Goal: Transaction & Acquisition: Purchase product/service

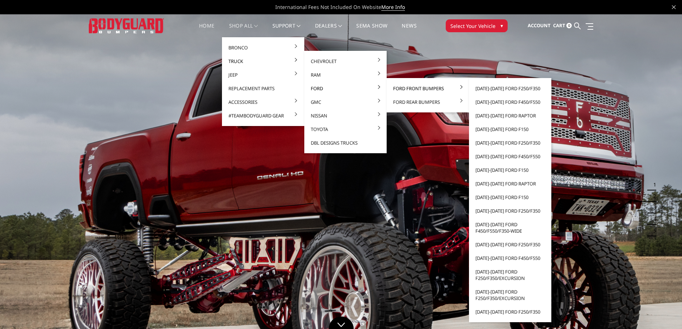
click at [404, 90] on link "Ford Front Bumpers" at bounding box center [427, 89] width 77 height 14
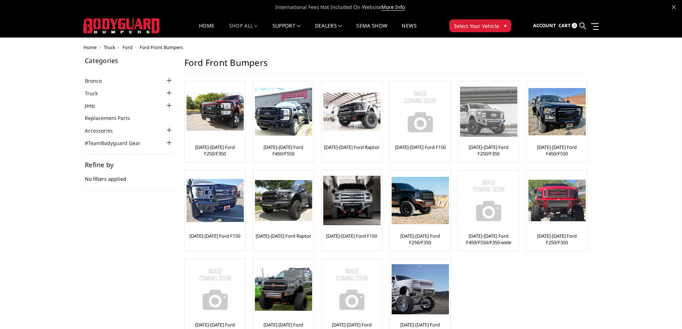
click at [483, 154] on link "[DATE]-[DATE] Ford F250/F350" at bounding box center [488, 150] width 57 height 13
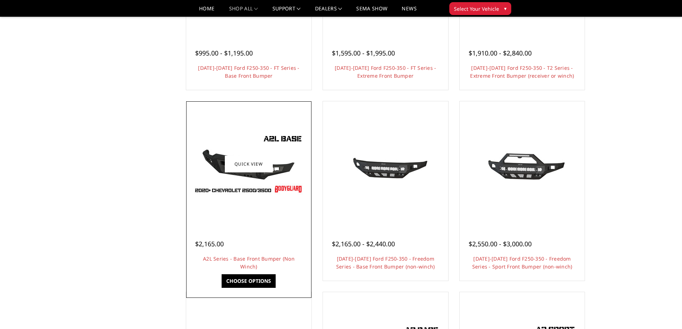
scroll to position [178, 0]
click at [228, 207] on div at bounding box center [249, 164] width 122 height 122
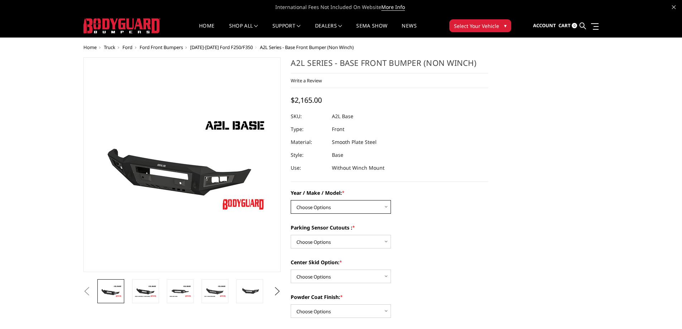
click at [327, 206] on select "Choose Options Chevrolet 15-19 2500 / 3500 Chevrolet 19-21 1500 Chevrolet 15-20…" at bounding box center [341, 207] width 100 height 14
select select "4293"
click at [291, 200] on select "Choose Options Chevrolet 15-19 2500 / 3500 Chevrolet 19-21 1500 Chevrolet 15-20…" at bounding box center [341, 207] width 100 height 14
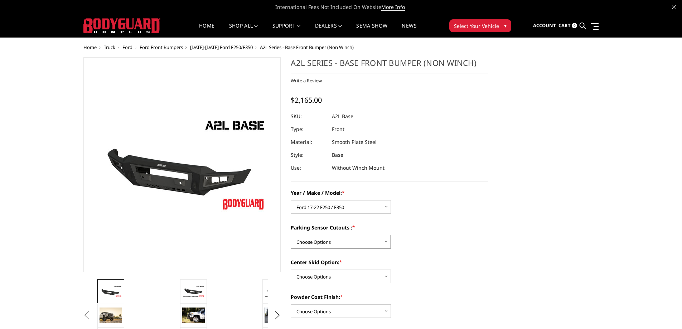
click at [333, 238] on select "Choose Options Yes - I have front parking sensors No - I do NOT have parking se…" at bounding box center [341, 242] width 100 height 14
select select "4287"
click at [291, 235] on select "Choose Options Yes - I have front parking sensors No - I do NOT have parking se…" at bounding box center [341, 242] width 100 height 14
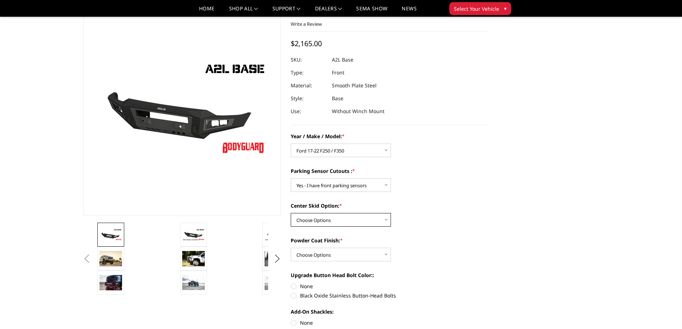
click at [333, 218] on select "Choose Options Single Light Bar Cutout" at bounding box center [341, 220] width 100 height 14
click at [332, 221] on select "Choose Options Single Light Bar Cutout" at bounding box center [341, 220] width 100 height 14
select select "4304"
click at [291, 213] on select "Choose Options Single Light Bar Cutout" at bounding box center [341, 220] width 100 height 14
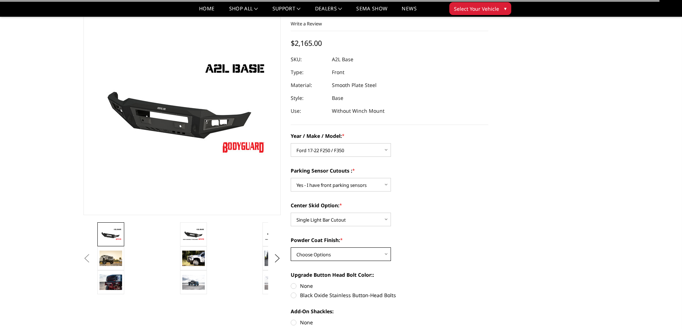
click at [331, 250] on select "Choose Options Bare metal (included) Texture Black Powder Coat" at bounding box center [341, 254] width 100 height 14
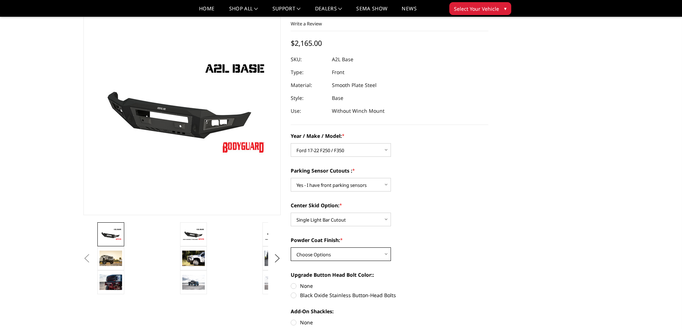
select select "4286"
click at [291, 247] on select "Choose Options Bare metal (included) Texture Black Powder Coat" at bounding box center [341, 254] width 100 height 14
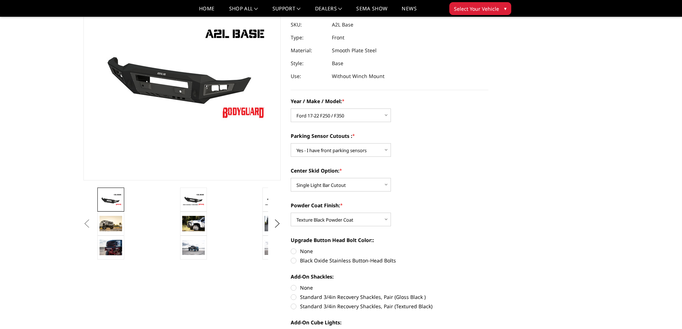
click at [294, 251] on label "None" at bounding box center [390, 251] width 198 height 8
click at [291, 248] on input "None" at bounding box center [291, 247] width 0 height 0
radio input "true"
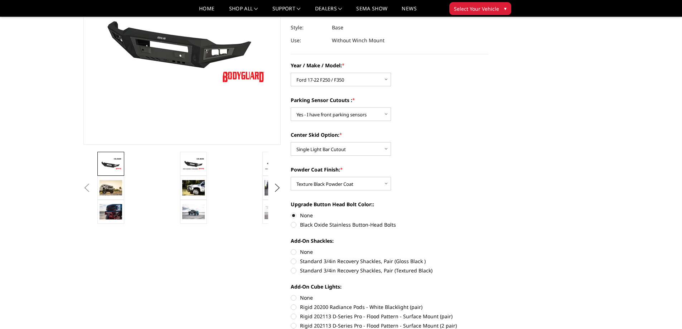
scroll to position [107, 0]
click at [294, 270] on label "Standard 3/4in Recovery Shackles, Pair (Textured Black)" at bounding box center [390, 270] width 198 height 8
click at [488, 257] on input "Standard 3/4in Recovery Shackles, Pair (Textured Black)" at bounding box center [488, 257] width 0 height 0
radio input "true"
click at [296, 251] on label "None" at bounding box center [390, 252] width 198 height 8
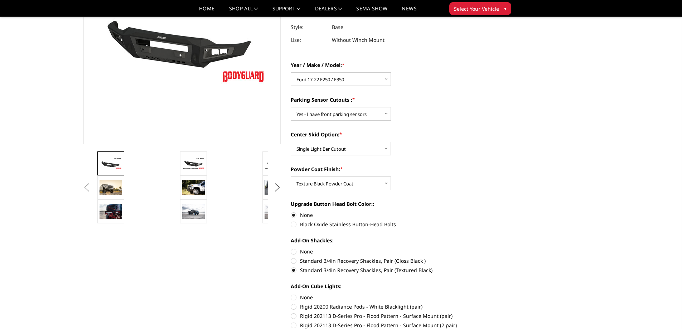
click at [291, 248] on input "None" at bounding box center [291, 248] width 0 height 0
radio input "true"
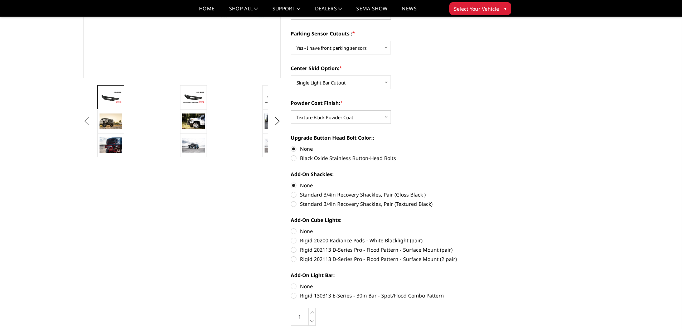
click at [293, 233] on label "None" at bounding box center [390, 231] width 198 height 8
click at [291, 228] on input "None" at bounding box center [291, 227] width 0 height 0
radio input "true"
click at [295, 282] on label "None" at bounding box center [390, 285] width 198 height 8
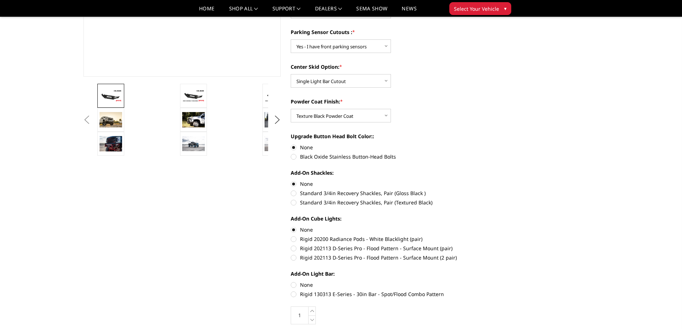
click at [291, 281] on input "None" at bounding box center [291, 281] width 0 height 0
radio input "true"
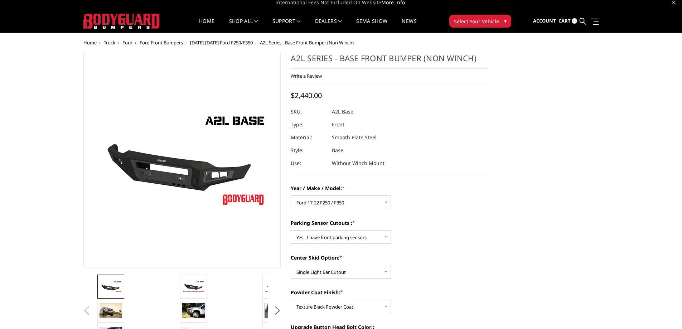
scroll to position [0, 0]
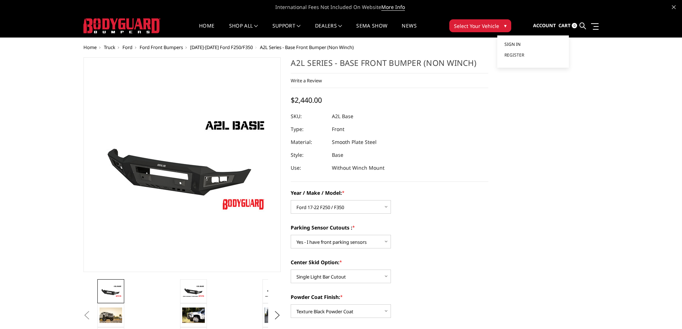
click at [519, 43] on span "Sign in" at bounding box center [512, 44] width 16 height 6
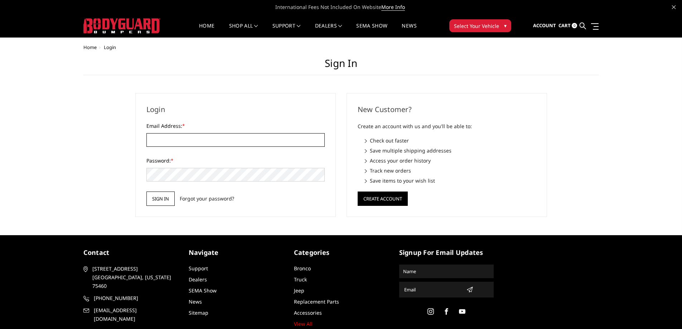
type input "[PERSON_NAME][EMAIL_ADDRESS][DOMAIN_NAME]"
click at [164, 196] on input "Sign in" at bounding box center [160, 198] width 28 height 14
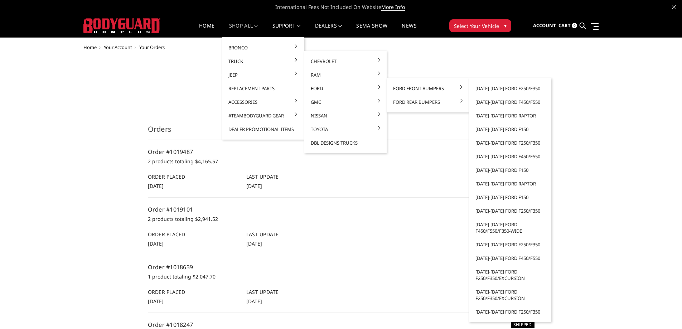
click at [411, 91] on link "Ford Front Bumpers" at bounding box center [427, 89] width 77 height 14
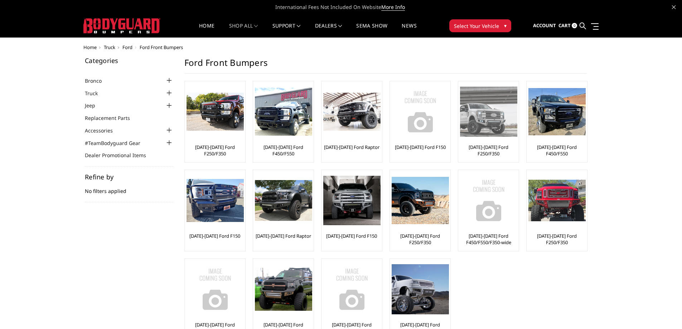
click at [492, 153] on link "[DATE]-[DATE] Ford F250/F350" at bounding box center [488, 150] width 57 height 13
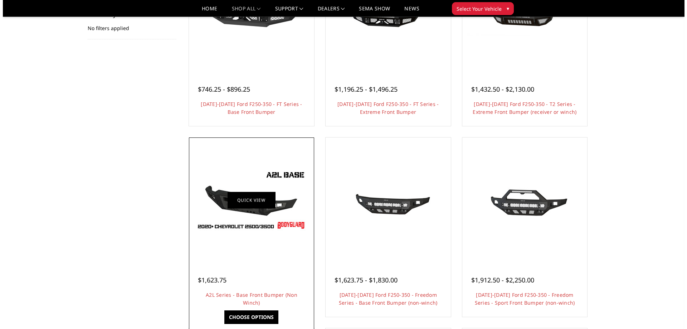
scroll to position [143, 0]
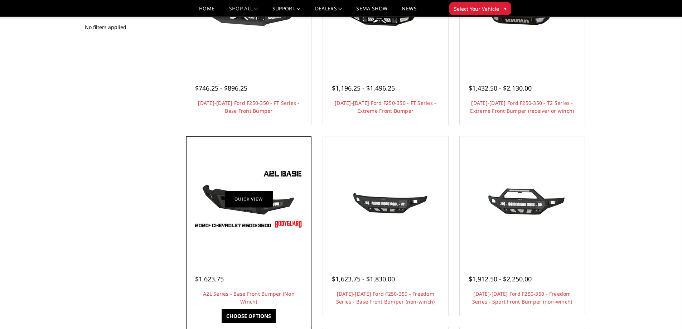
click at [253, 206] on link "Quick view" at bounding box center [249, 198] width 48 height 17
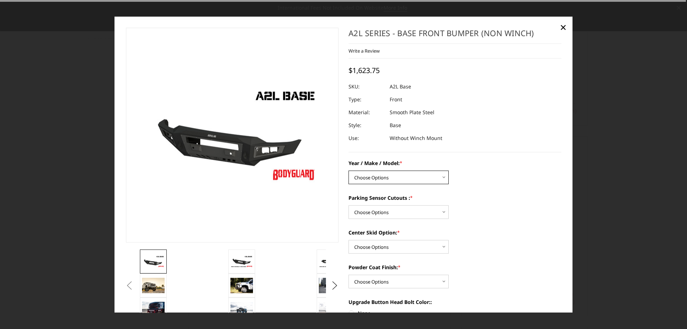
click at [369, 176] on select "Choose Options Chevrolet 15-19 2500 / 3500 Chevrolet 19-21 1500 Chevrolet 15-20…" at bounding box center [399, 177] width 100 height 14
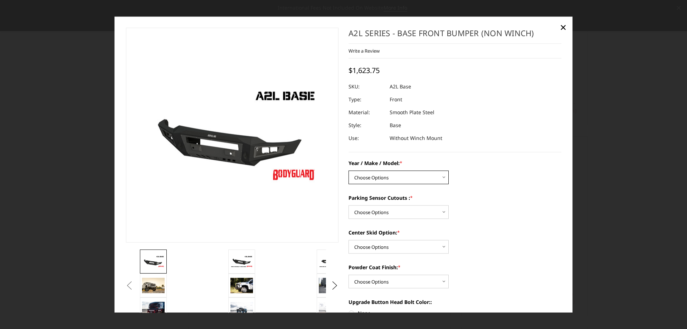
select select "4293"
click at [349, 170] on select "Choose Options Chevrolet 15-19 2500 / 3500 Chevrolet 19-21 1500 Chevrolet 15-20…" at bounding box center [399, 177] width 100 height 14
click at [371, 208] on select "Choose Options Yes - I have front parking sensors No - I do NOT have parking se…" at bounding box center [399, 212] width 100 height 14
select select "4287"
click at [349, 205] on select "Choose Options Yes - I have front parking sensors No - I do NOT have parking se…" at bounding box center [399, 212] width 100 height 14
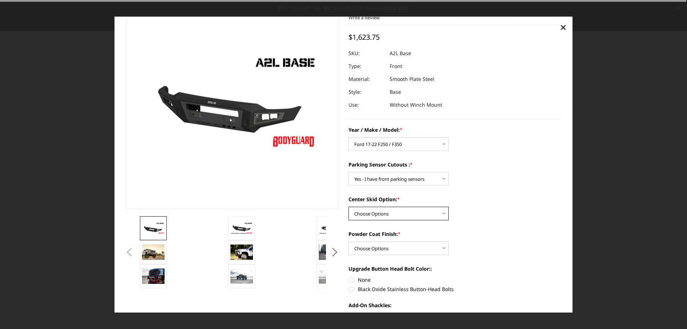
click at [386, 210] on select "Choose Options Single Light Bar Cutout" at bounding box center [399, 214] width 100 height 14
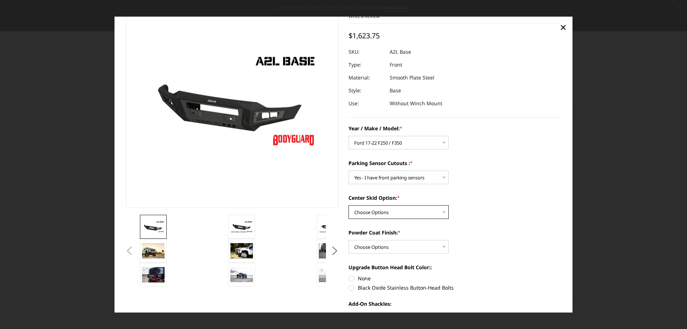
click at [386, 210] on select "Choose Options Single Light Bar Cutout" at bounding box center [399, 212] width 100 height 14
click at [378, 230] on label "Powder Coat Finish: *" at bounding box center [455, 232] width 213 height 8
click at [378, 239] on select "Choose Options Bare metal (included) Texture Black Powder Coat" at bounding box center [399, 246] width 100 height 14
click at [384, 217] on select "Choose Options Single Light Bar Cutout" at bounding box center [399, 212] width 100 height 14
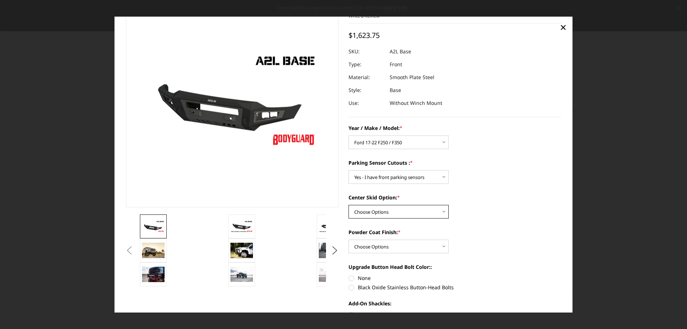
select select "4304"
click at [349, 205] on select "Choose Options Single Light Bar Cutout" at bounding box center [399, 212] width 100 height 14
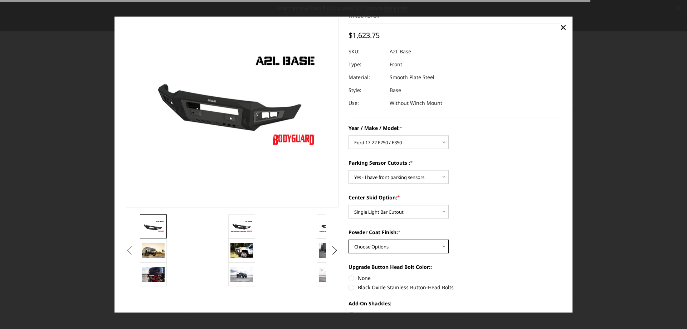
click at [379, 244] on select "Choose Options Bare metal (included) Texture Black Powder Coat" at bounding box center [399, 246] width 100 height 14
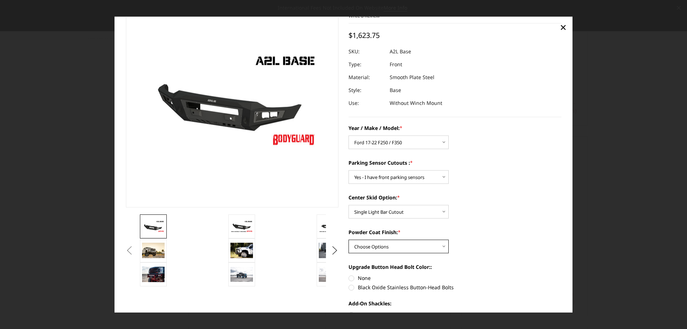
select select "4286"
click at [349, 239] on select "Choose Options Bare metal (included) Texture Black Powder Coat" at bounding box center [399, 246] width 100 height 14
click at [349, 278] on label "None" at bounding box center [455, 278] width 213 height 8
click at [349, 275] on input "None" at bounding box center [349, 274] width 0 height 0
radio input "true"
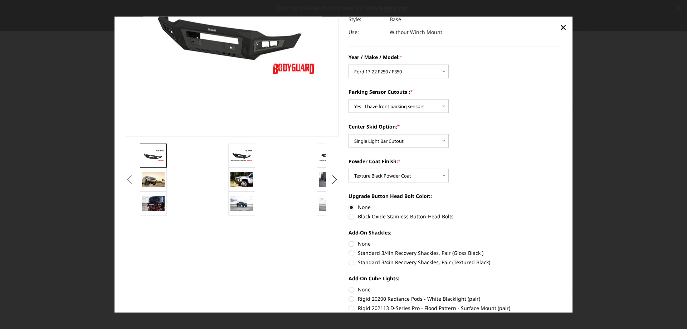
scroll to position [107, 0]
click at [349, 245] on label "None" at bounding box center [455, 243] width 213 height 8
click at [349, 240] on input "None" at bounding box center [349, 239] width 0 height 0
radio input "true"
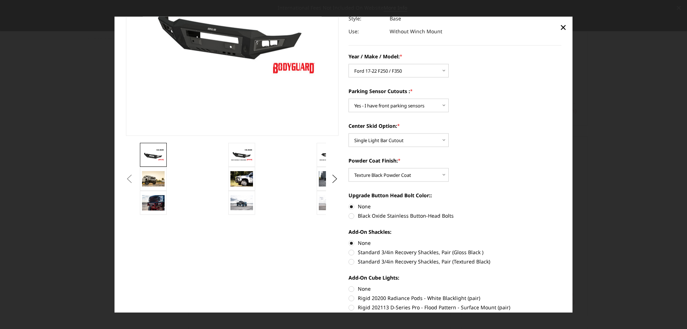
click at [349, 287] on label "None" at bounding box center [455, 289] width 213 height 8
click at [349, 285] on input "None" at bounding box center [349, 285] width 0 height 0
radio input "true"
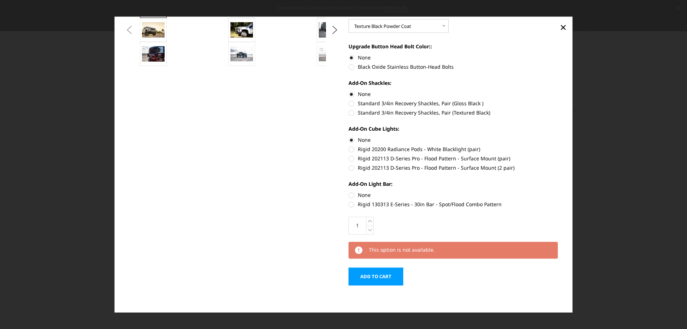
scroll to position [257, 0]
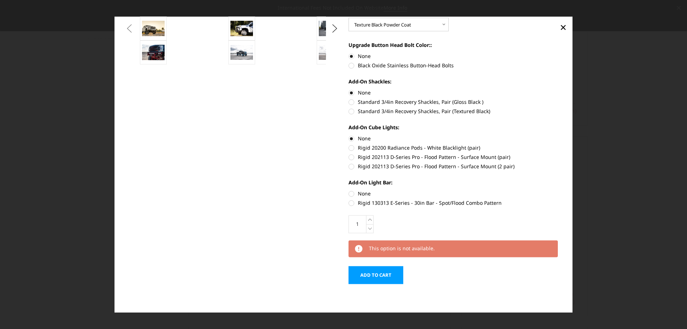
click at [349, 192] on label "None" at bounding box center [455, 194] width 213 height 8
click at [349, 190] on input "None" at bounding box center [349, 190] width 0 height 0
radio input "true"
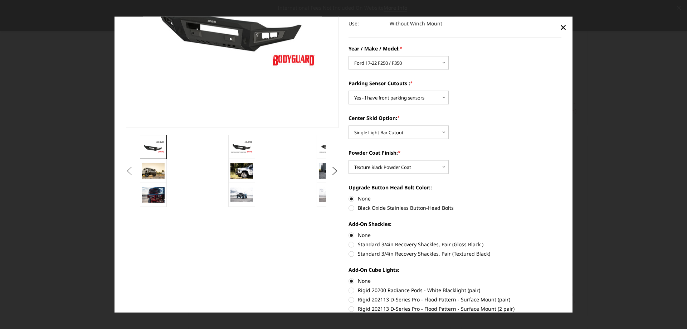
scroll to position [114, 0]
click at [374, 167] on select "Choose Options Bare metal (included) Texture Black Powder Coat" at bounding box center [399, 167] width 100 height 14
click at [374, 170] on select "Choose Options Bare metal (included) Texture Black Powder Coat" at bounding box center [399, 167] width 100 height 14
select select "4285"
click at [349, 160] on select "Choose Options Bare metal (included) Texture Black Powder Coat" at bounding box center [399, 167] width 100 height 14
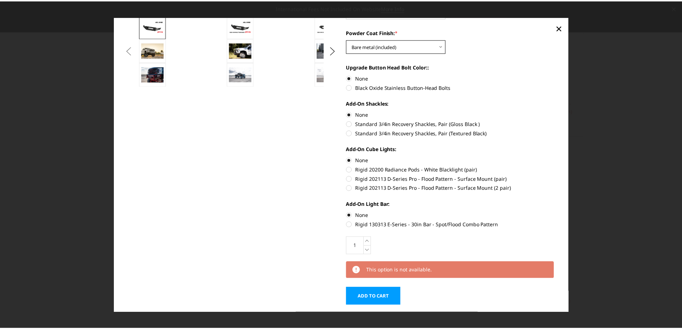
scroll to position [257, 0]
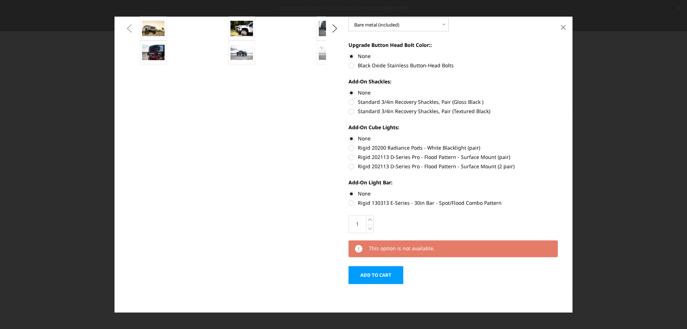
click at [562, 31] on span "×" at bounding box center [563, 27] width 6 height 15
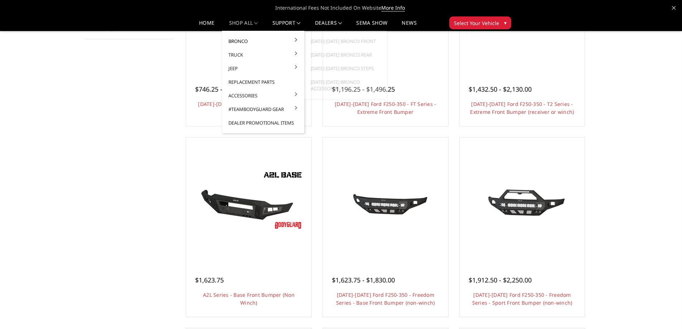
scroll to position [141, 0]
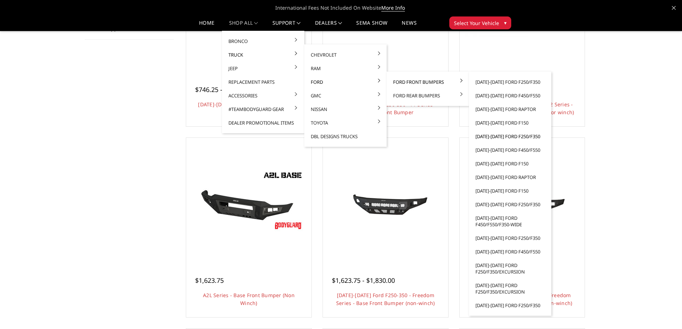
click at [494, 135] on link "[DATE]-[DATE] Ford F250/F350" at bounding box center [510, 137] width 77 height 14
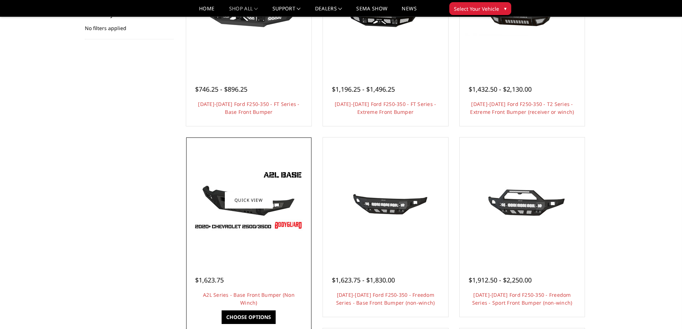
scroll to position [143, 0]
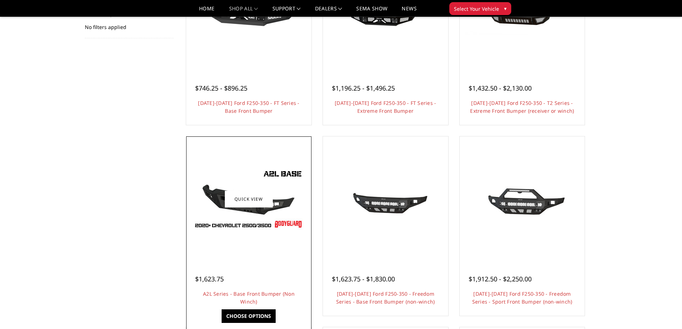
click at [271, 224] on img at bounding box center [248, 199] width 115 height 64
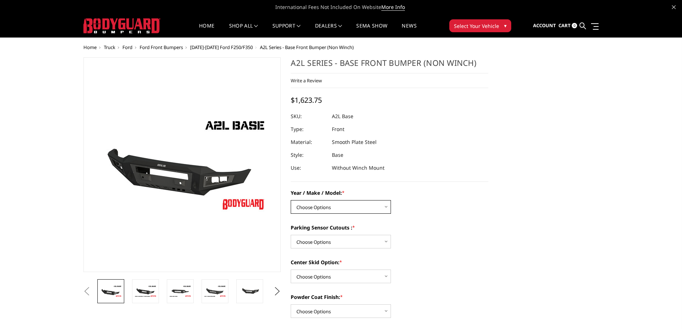
click at [352, 207] on select "Choose Options Chevrolet 15-19 2500 / 3500 Chevrolet 19-21 1500 Chevrolet 15-20…" at bounding box center [341, 207] width 100 height 14
select select "4293"
click at [291, 200] on select "Choose Options Chevrolet 15-19 2500 / 3500 Chevrolet 19-21 1500 Chevrolet 15-20…" at bounding box center [341, 207] width 100 height 14
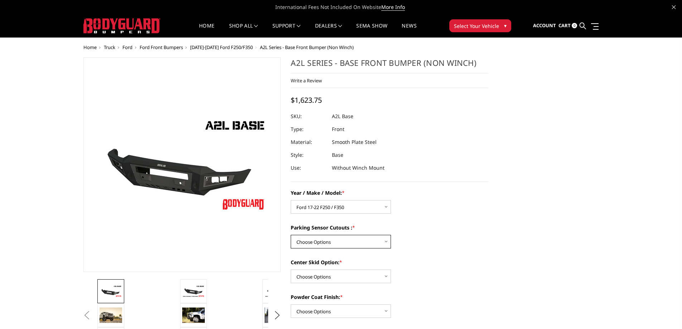
click at [342, 241] on select "Choose Options Yes - I have front parking sensors No - I do NOT have parking se…" at bounding box center [341, 242] width 100 height 14
select select "4287"
click at [291, 235] on select "Choose Options Yes - I have front parking sensors No - I do NOT have parking se…" at bounding box center [341, 242] width 100 height 14
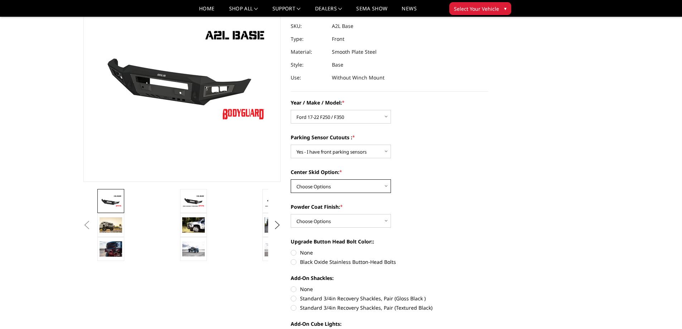
click at [338, 183] on select "Choose Options Single Light Bar Cutout" at bounding box center [341, 186] width 100 height 14
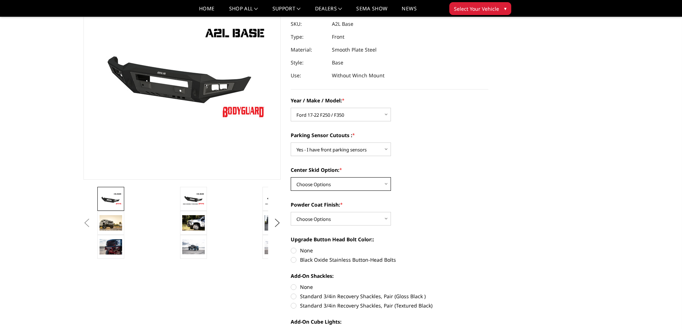
scroll to position [72, 0]
click at [334, 184] on select "Choose Options Single Light Bar Cutout" at bounding box center [341, 184] width 100 height 14
click at [334, 187] on select "Choose Options Single Light Bar Cutout" at bounding box center [341, 184] width 100 height 14
select select "4304"
click at [291, 177] on select "Choose Options Single Light Bar Cutout" at bounding box center [341, 184] width 100 height 14
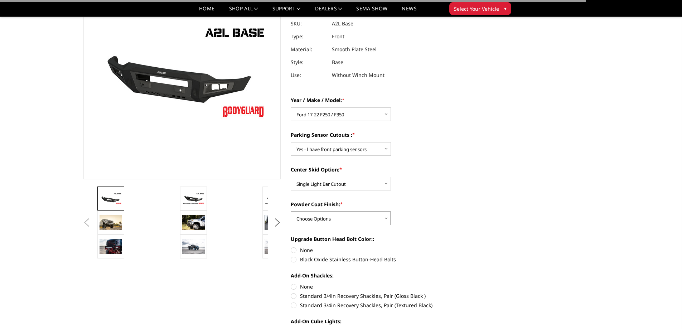
click at [330, 216] on select "Choose Options Bare metal (included) Texture Black Powder Coat" at bounding box center [341, 219] width 100 height 14
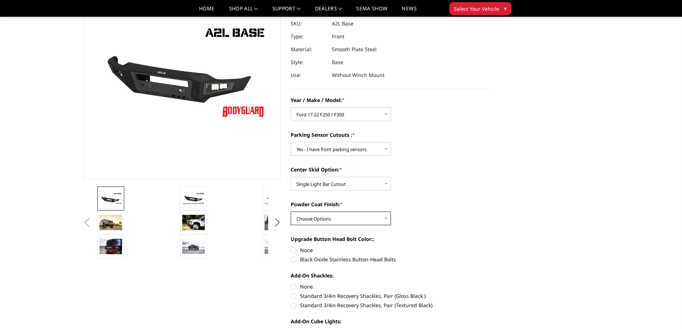
select select "4285"
click at [291, 212] on select "Choose Options Bare metal (included) Texture Black Powder Coat" at bounding box center [341, 219] width 100 height 14
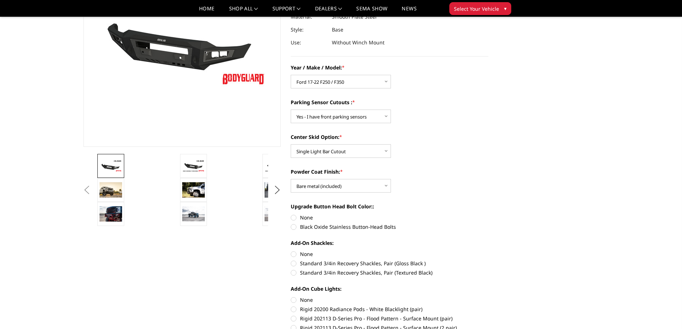
click at [293, 218] on label "None" at bounding box center [390, 218] width 198 height 8
click at [291, 214] on input "None" at bounding box center [291, 214] width 0 height 0
radio input "true"
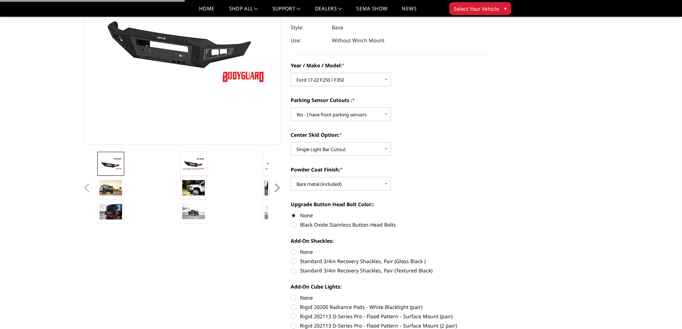
drag, startPoint x: 293, startPoint y: 251, endPoint x: 293, endPoint y: 254, distance: 3.9
click at [293, 251] on label "None" at bounding box center [390, 252] width 198 height 8
click at [291, 248] on input "None" at bounding box center [291, 248] width 0 height 0
radio input "true"
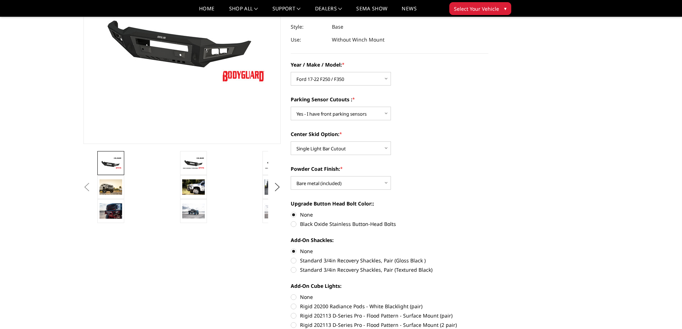
click at [295, 297] on label "None" at bounding box center [390, 297] width 198 height 8
click at [291, 293] on input "None" at bounding box center [291, 293] width 0 height 0
radio input "true"
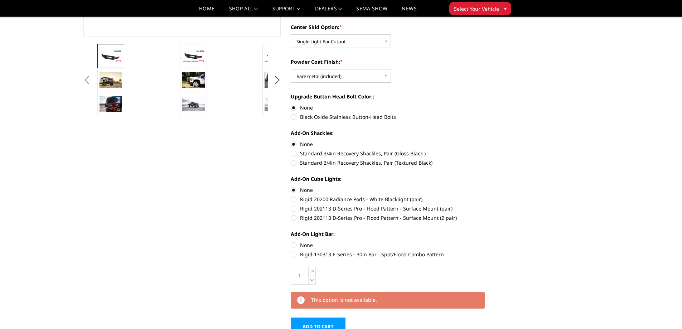
scroll to position [214, 0]
click at [295, 242] on label "None" at bounding box center [390, 245] width 198 height 8
click at [291, 241] on input "None" at bounding box center [291, 241] width 0 height 0
radio input "true"
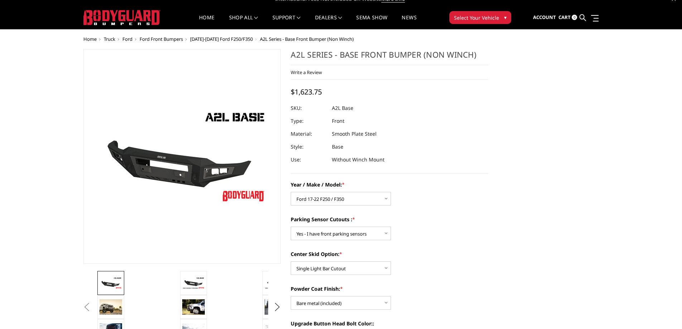
scroll to position [0, 0]
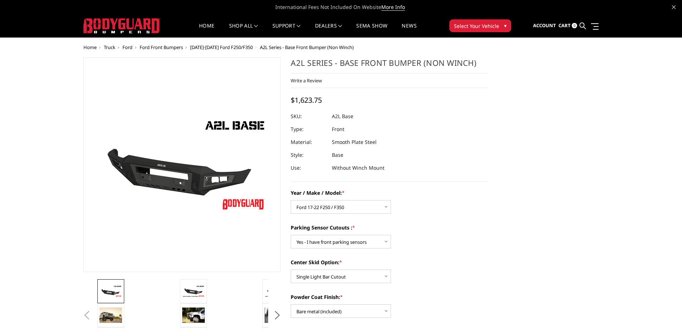
click at [234, 48] on span "[DATE]-[DATE] Ford F250/F350" at bounding box center [221, 47] width 63 height 6
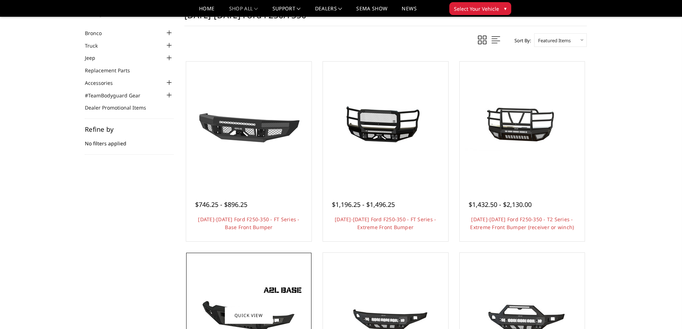
scroll to position [1, 0]
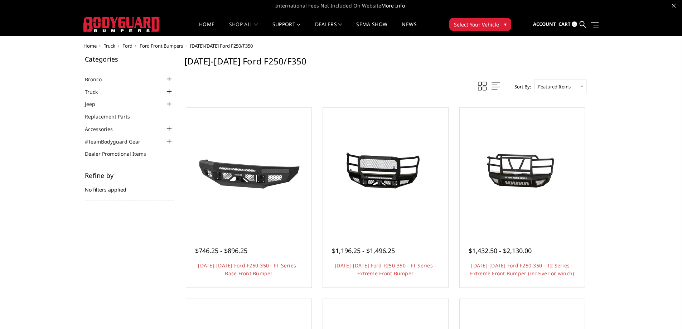
click at [168, 90] on div at bounding box center [169, 91] width 9 height 9
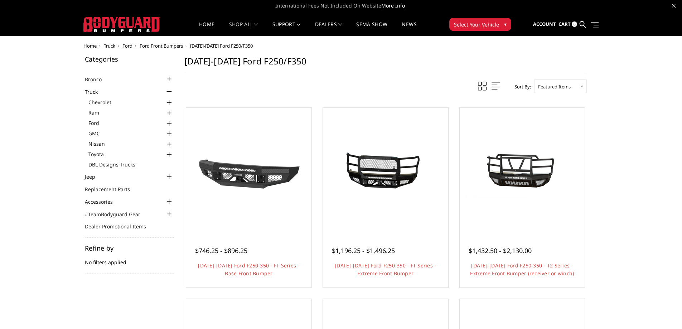
click at [168, 121] on div at bounding box center [169, 123] width 9 height 9
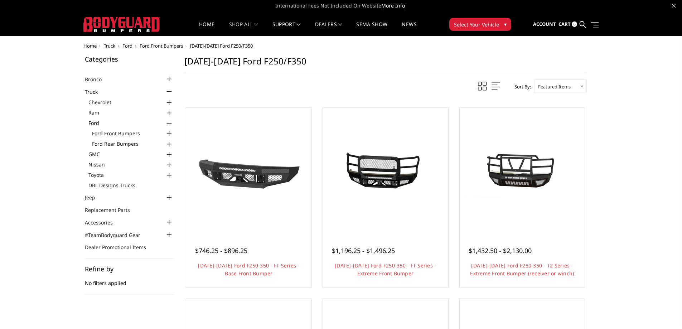
click at [134, 132] on link "Ford Front Bumpers" at bounding box center [133, 134] width 82 height 8
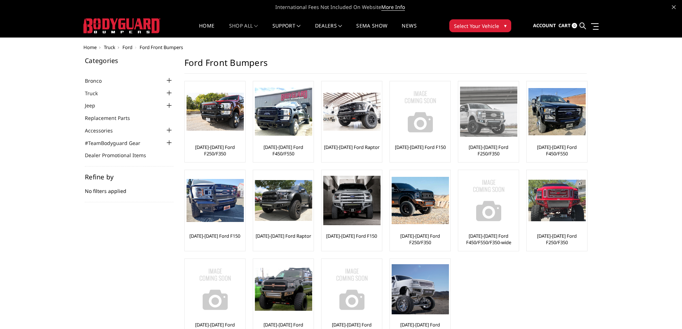
click at [488, 151] on link "[DATE]-[DATE] Ford F250/F350" at bounding box center [488, 150] width 57 height 13
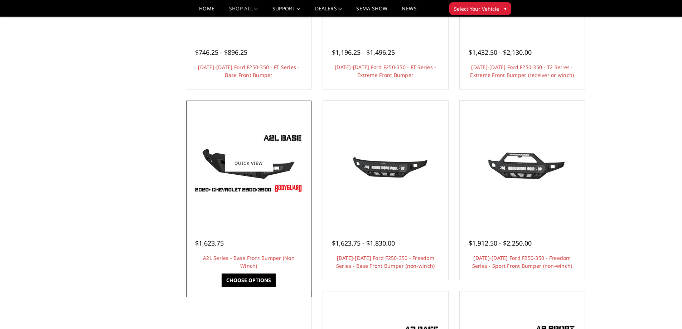
scroll to position [179, 0]
click at [259, 256] on link "A2L Series - Base Front Bumper (Non Winch)" at bounding box center [249, 261] width 92 height 15
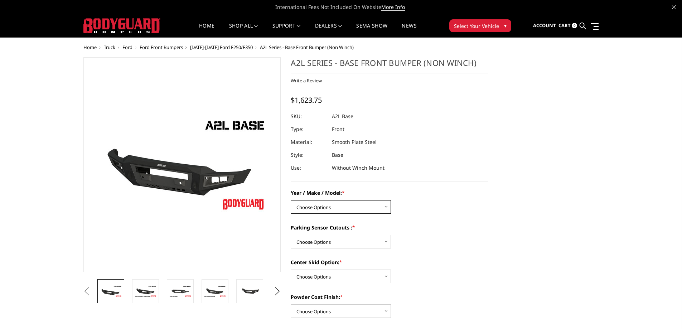
click at [326, 207] on select "Choose Options Chevrolet 15-19 2500 / 3500 Chevrolet 19-21 1500 Chevrolet 15-20…" at bounding box center [341, 207] width 100 height 14
select select "4293"
click at [291, 200] on select "Choose Options Chevrolet 15-19 2500 / 3500 Chevrolet 19-21 1500 Chevrolet 15-20…" at bounding box center [341, 207] width 100 height 14
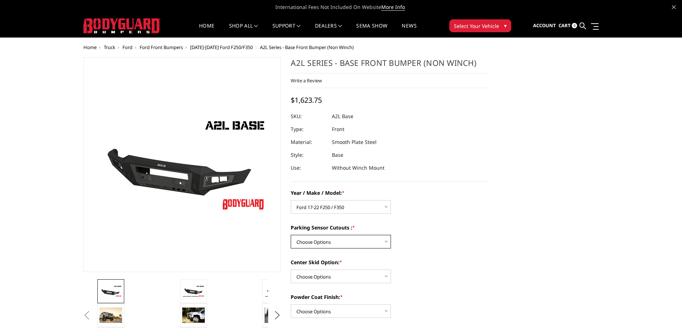
click at [318, 239] on select "Choose Options Yes - I have front parking sensors No - I do NOT have parking se…" at bounding box center [341, 242] width 100 height 14
select select "4287"
click at [291, 235] on select "Choose Options Yes - I have front parking sensors No - I do NOT have parking se…" at bounding box center [341, 242] width 100 height 14
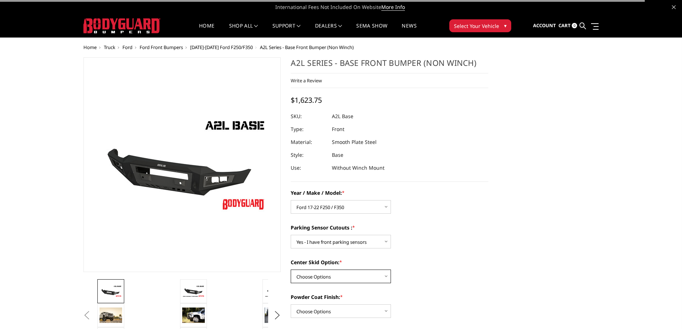
click at [315, 278] on select "Choose Options Single Light Bar Cutout" at bounding box center [341, 277] width 100 height 14
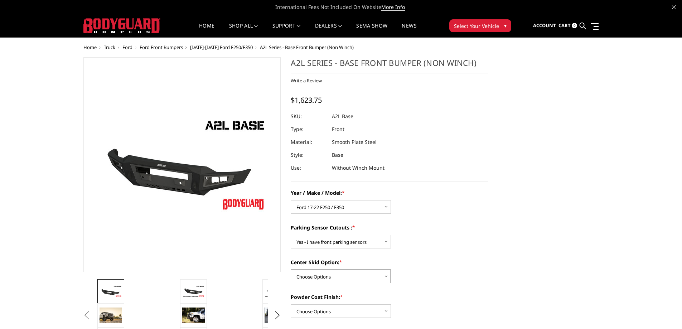
select select "4304"
click at [291, 270] on select "Choose Options Single Light Bar Cutout" at bounding box center [341, 277] width 100 height 14
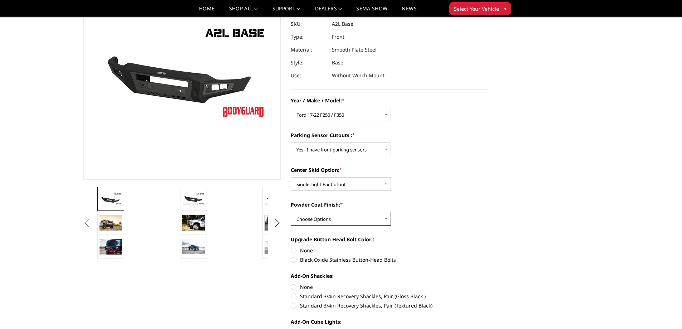
click at [320, 218] on select "Choose Options Bare metal (included) Texture Black Powder Coat" at bounding box center [341, 219] width 100 height 14
click at [321, 238] on label "Upgrade Button Head Bolt Color::" at bounding box center [390, 239] width 198 height 8
click at [329, 220] on select "Choose Options Bare metal (included) Texture Black Powder Coat" at bounding box center [341, 219] width 100 height 14
select select "4285"
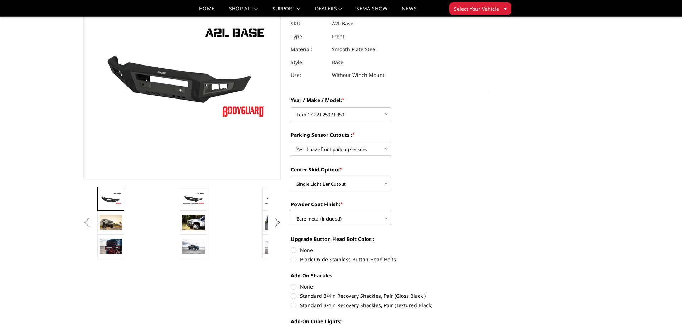
click at [291, 212] on select "Choose Options Bare metal (included) Texture Black Powder Coat" at bounding box center [341, 219] width 100 height 14
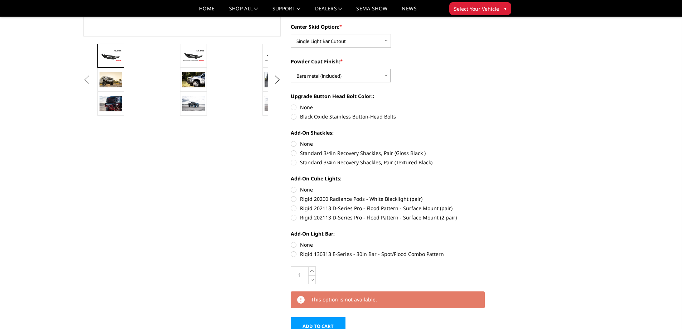
scroll to position [215, 0]
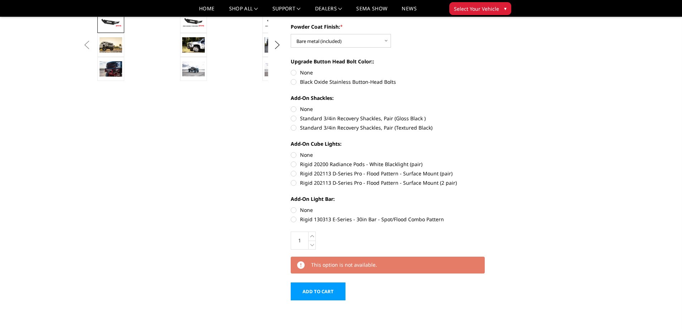
click at [294, 208] on label "None" at bounding box center [390, 210] width 198 height 8
click at [291, 207] on input "None" at bounding box center [291, 206] width 0 height 0
radio input "true"
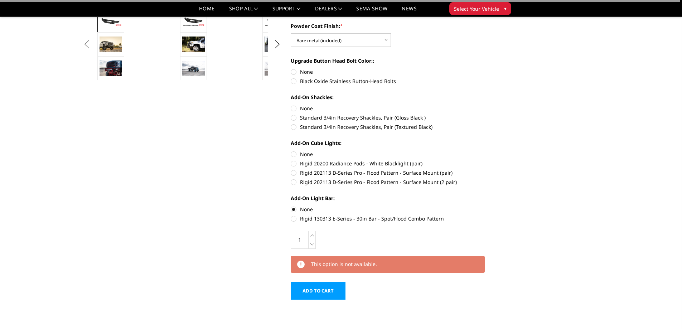
scroll to position [250, 0]
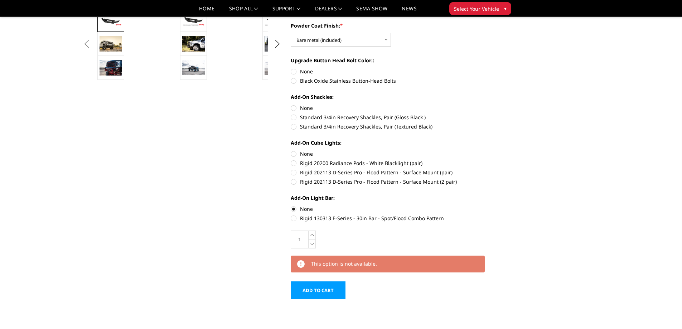
click at [294, 153] on label "None" at bounding box center [390, 154] width 198 height 8
click at [291, 150] on input "None" at bounding box center [291, 150] width 0 height 0
radio input "true"
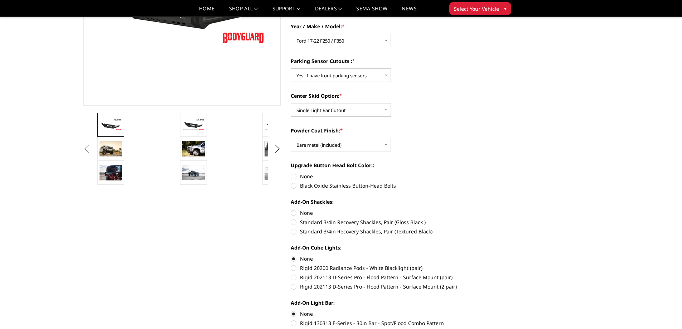
scroll to position [145, 0]
click at [293, 211] on label "None" at bounding box center [390, 213] width 198 height 8
click at [291, 210] on input "None" at bounding box center [291, 209] width 0 height 0
radio input "true"
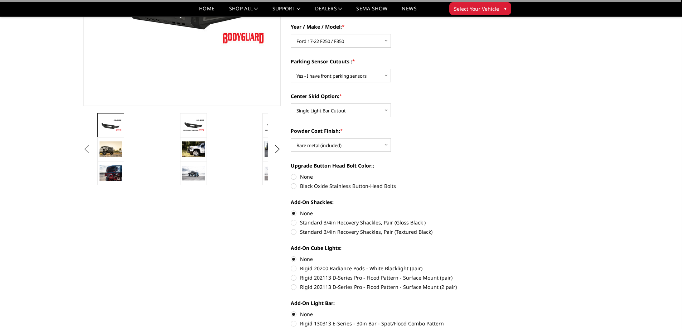
click at [293, 176] on label "None" at bounding box center [390, 177] width 198 height 8
click at [291, 173] on input "None" at bounding box center [291, 173] width 0 height 0
radio input "true"
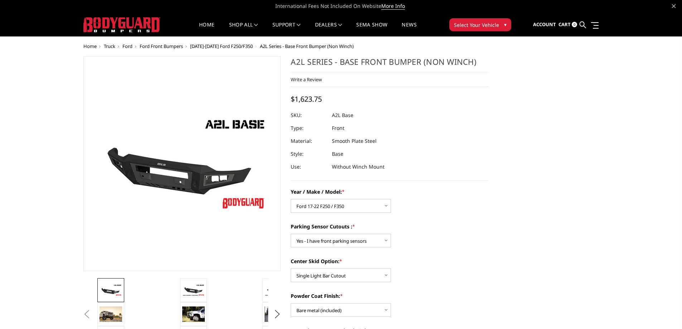
scroll to position [0, 0]
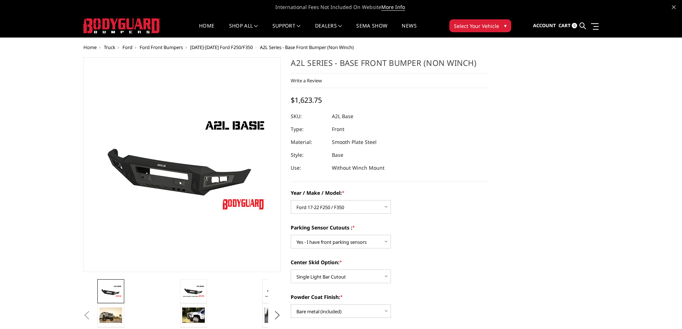
click at [481, 26] on span "Select Your Vehicle" at bounding box center [476, 26] width 45 height 8
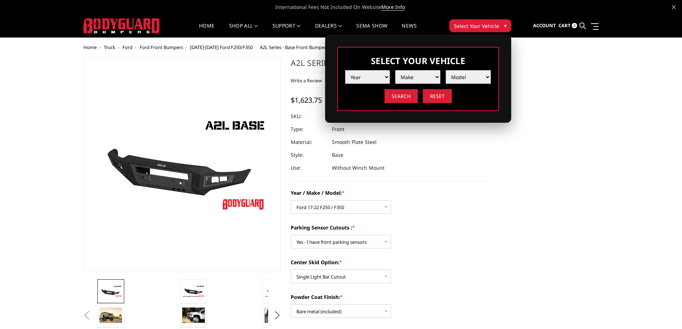
click at [376, 73] on select "Year 2025 2024 2023 2022 2021 2020 2019 2018 2017 2016 2015 2014 2013 2012 2011…" at bounding box center [367, 77] width 45 height 14
select select "yr_2022"
click at [345, 70] on select "Year 2025 2024 2023 2022 2021 2020 2019 2018 2017 2016 2015 2014 2013 2012 2011…" at bounding box center [367, 77] width 45 height 14
click at [409, 76] on select "Make Chevrolet Ford GMC Ram Toyota" at bounding box center [417, 77] width 45 height 14
select select "mk_ford"
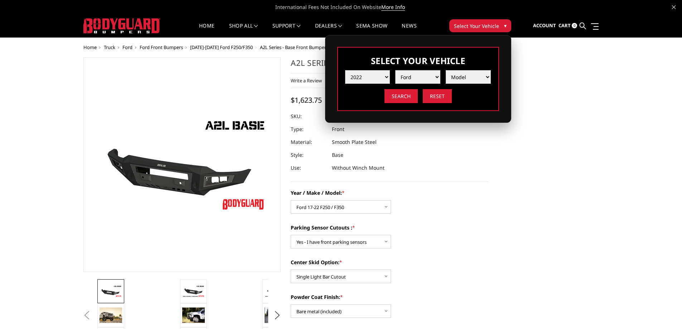
click at [395, 70] on select "Make Chevrolet Ford GMC Ram Toyota" at bounding box center [417, 77] width 45 height 14
click at [467, 79] on select "Model F150 F150 Raptor F250 / F350 F450 F550" at bounding box center [468, 77] width 45 height 14
select select "md_f250-f350"
click at [446, 70] on select "Model F150 F150 Raptor F250 / F350 F450 F550" at bounding box center [468, 77] width 45 height 14
click at [403, 94] on input "Search" at bounding box center [400, 96] width 33 height 14
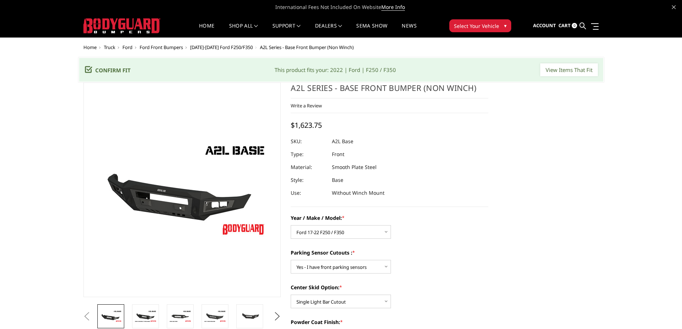
select select "4293"
select select "4287"
select select "4304"
select select "4285"
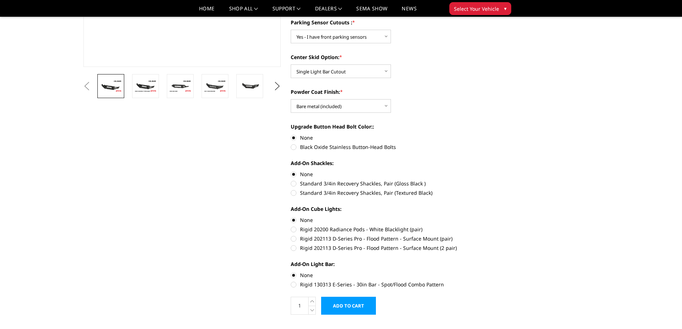
scroll to position [226, 0]
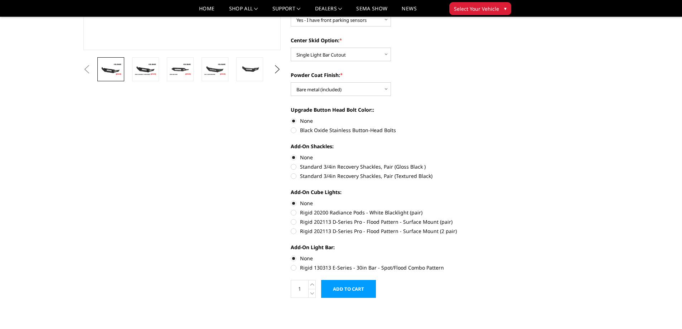
click at [345, 291] on input "Add to Cart" at bounding box center [348, 289] width 55 height 18
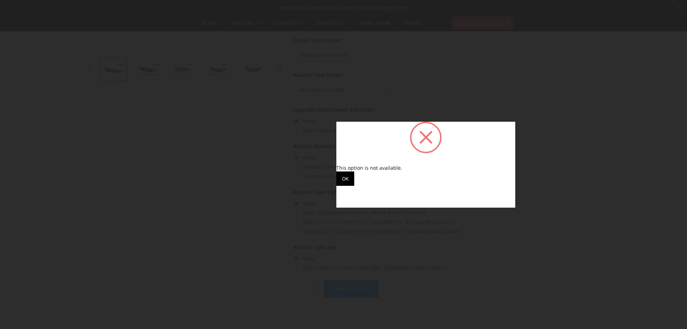
click at [343, 178] on button "OK" at bounding box center [345, 178] width 18 height 14
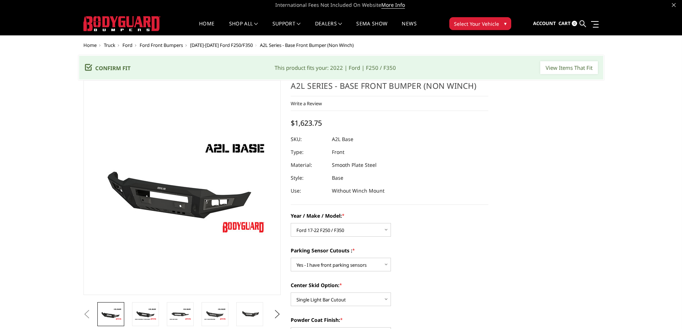
scroll to position [0, 0]
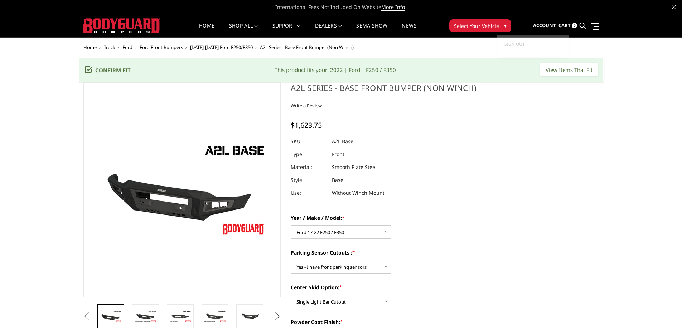
click at [542, 26] on span "Account" at bounding box center [544, 25] width 23 height 6
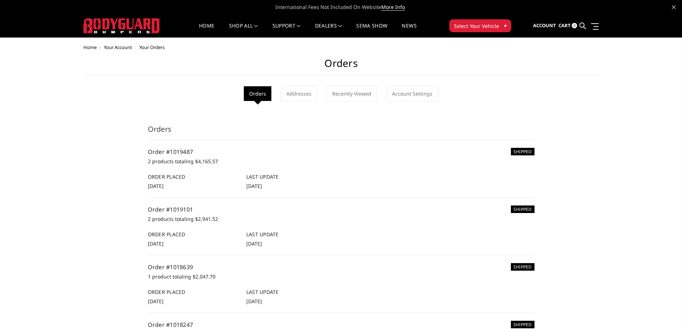
click at [186, 164] on p "2 products totaling $4,165.57" at bounding box center [341, 161] width 387 height 9
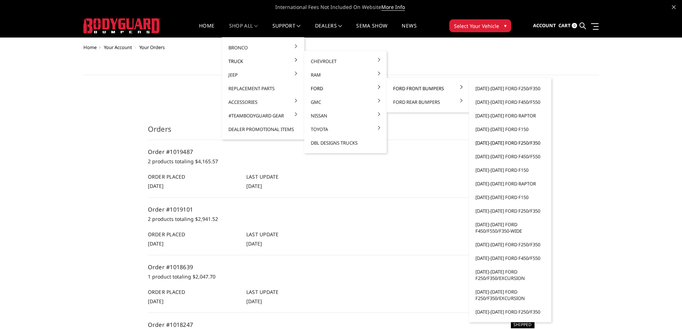
click at [494, 145] on link "[DATE]-[DATE] Ford F250/F350" at bounding box center [510, 143] width 77 height 14
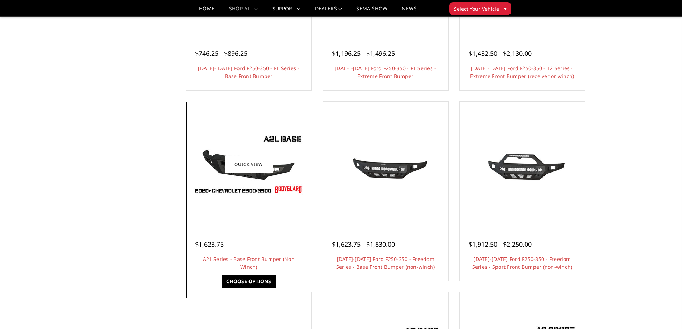
scroll to position [178, 0]
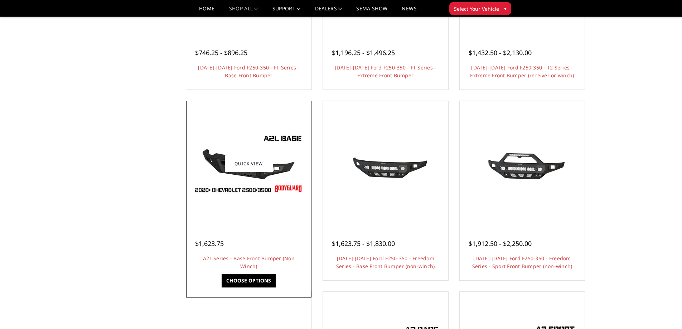
click at [251, 279] on link "Choose Options" at bounding box center [249, 281] width 54 height 14
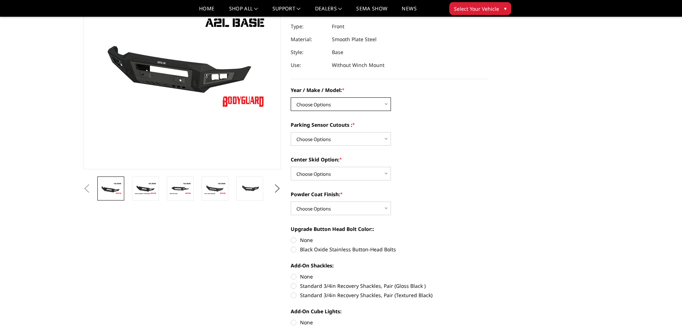
click at [333, 102] on select "Choose Options Chevrolet 15-19 2500 / 3500 Chevrolet 19-21 1500 Chevrolet 15-20…" at bounding box center [341, 104] width 100 height 14
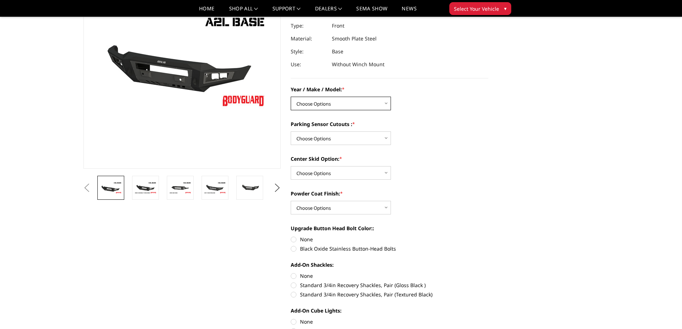
click at [330, 107] on select "Choose Options Chevrolet 15-19 2500 / 3500 Chevrolet 19-21 1500 Chevrolet 15-20…" at bounding box center [341, 104] width 100 height 14
select select "4293"
click at [291, 97] on select "Choose Options Chevrolet 15-19 2500 / 3500 Chevrolet 19-21 1500 Chevrolet 15-20…" at bounding box center [341, 104] width 100 height 14
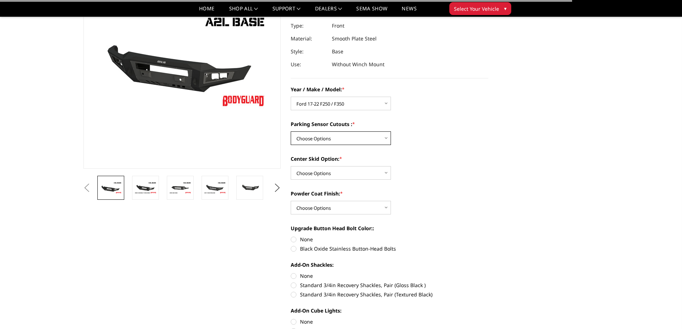
click at [317, 135] on select "Choose Options Yes - I have front parking sensors No - I do NOT have parking se…" at bounding box center [341, 138] width 100 height 14
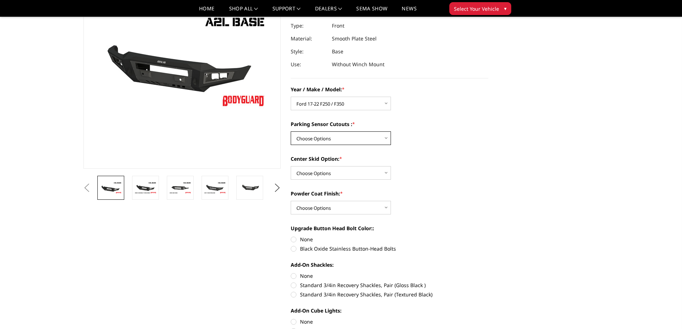
select select "4287"
click at [291, 131] on select "Choose Options Yes - I have front parking sensors No - I do NOT have parking se…" at bounding box center [341, 138] width 100 height 14
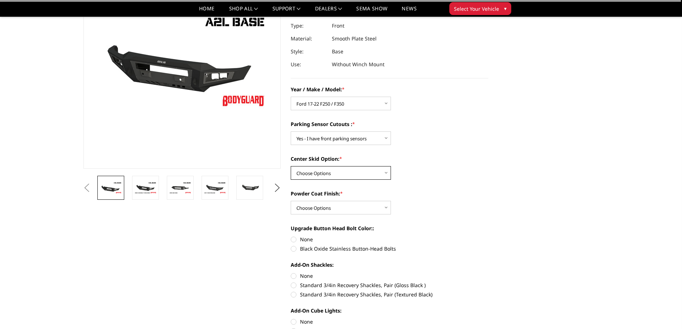
click at [320, 169] on select "Choose Options Single Light Bar Cutout" at bounding box center [341, 173] width 100 height 14
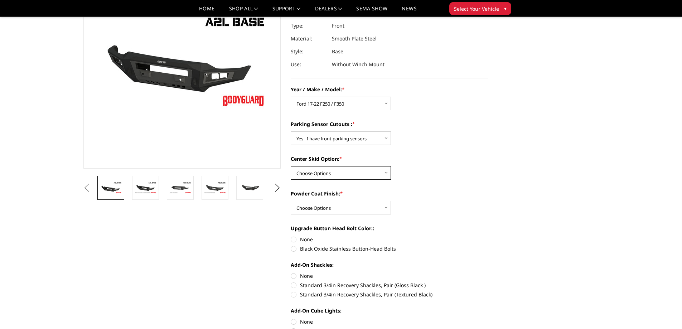
select select "4304"
click at [291, 166] on select "Choose Options Single Light Bar Cutout" at bounding box center [341, 173] width 100 height 14
click at [319, 205] on select "Choose Options Bare metal (included) Texture Black Powder Coat" at bounding box center [341, 208] width 100 height 14
select select "4285"
click at [291, 201] on select "Choose Options Bare metal (included) Texture Black Powder Coat" at bounding box center [341, 208] width 100 height 14
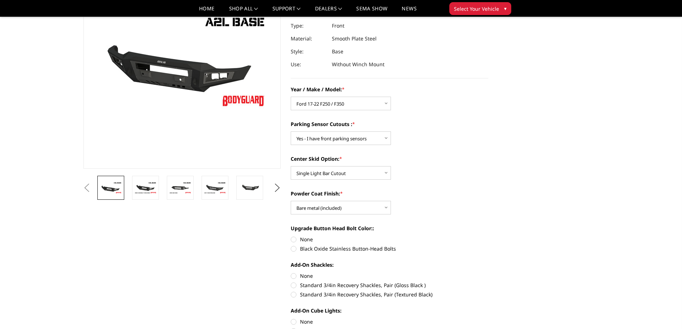
click at [291, 238] on label "None" at bounding box center [390, 240] width 198 height 8
click at [291, 236] on input "None" at bounding box center [291, 236] width 0 height 0
radio input "true"
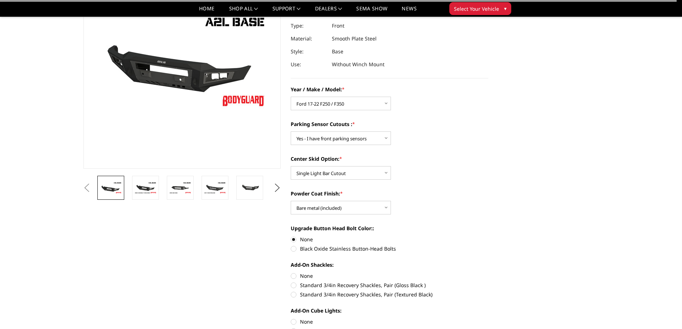
click at [293, 273] on label "None" at bounding box center [390, 276] width 198 height 8
click at [291, 272] on input "None" at bounding box center [291, 272] width 0 height 0
radio input "true"
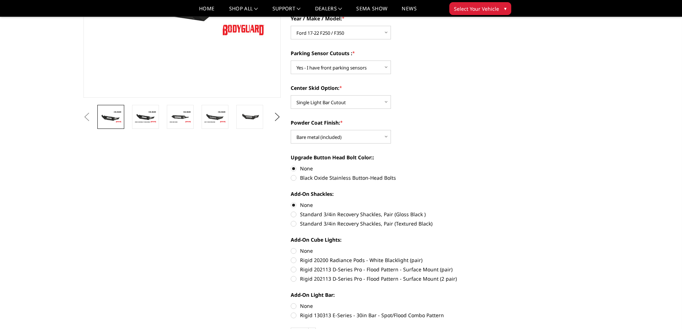
click at [297, 251] on label "None" at bounding box center [390, 251] width 198 height 8
click at [291, 247] on input "None" at bounding box center [291, 247] width 0 height 0
radio input "true"
click at [293, 303] on label "None" at bounding box center [390, 306] width 198 height 8
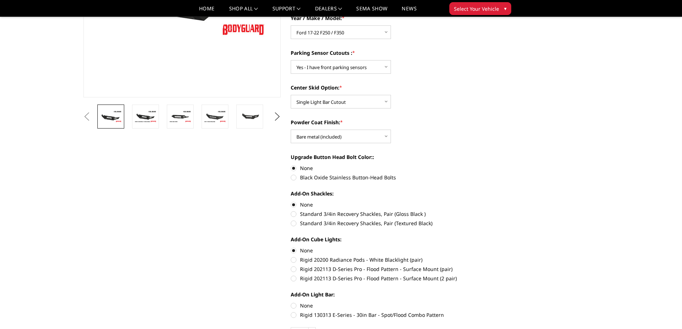
click at [291, 302] on input "None" at bounding box center [291, 302] width 0 height 0
radio input "true"
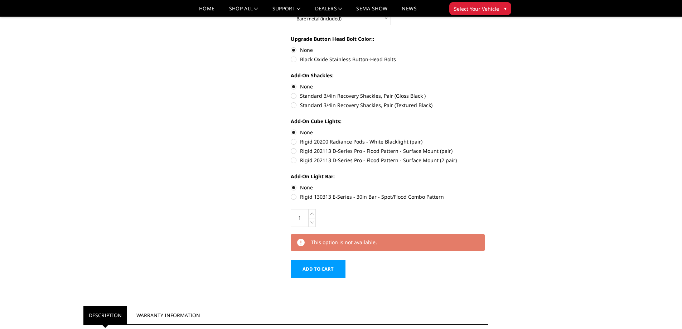
scroll to position [297, 0]
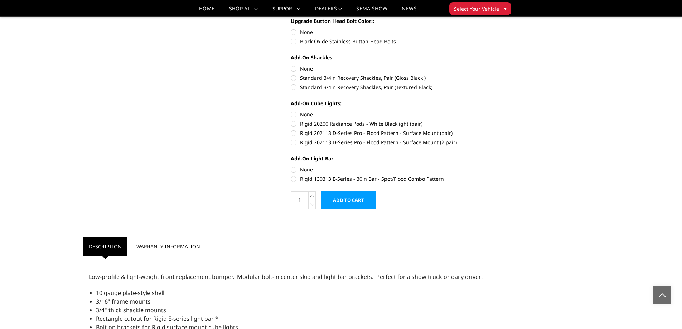
scroll to position [286, 0]
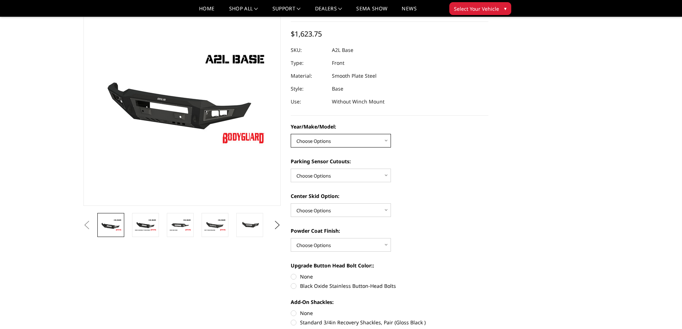
click at [326, 141] on select "Choose Options Chevrolet 15-19 2500/3500 Chevrolet 19-21 1500 Chevrolet 15-20 C…" at bounding box center [341, 141] width 100 height 14
click at [330, 142] on select "Choose Options Chevrolet 15-19 2500/3500 Chevrolet 19-21 1500 Chevrolet 15-20 C…" at bounding box center [341, 141] width 100 height 14
select select "4334"
click at [291, 134] on select "Choose Options Chevrolet 15-19 2500/3500 Chevrolet 19-21 1500 Chevrolet 15-20 C…" at bounding box center [341, 141] width 100 height 14
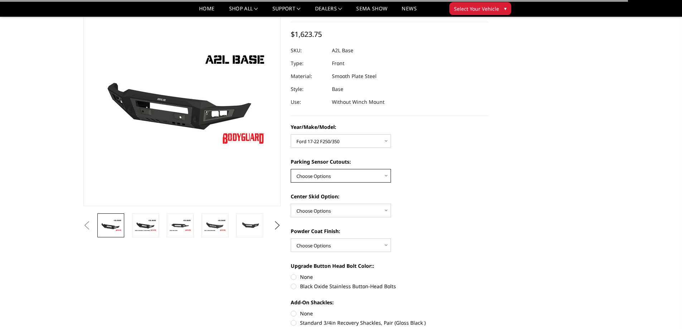
click at [317, 177] on select "Choose Options Yes - With Parking Sensor Cutouts No - Without Parking Sensor Cu…" at bounding box center [341, 176] width 100 height 14
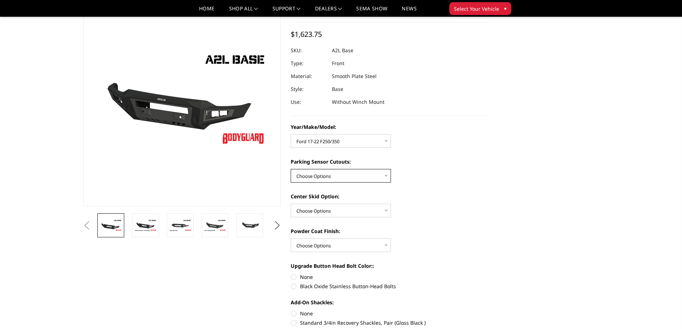
select select "4328"
click at [291, 169] on select "Choose Options Yes - With Parking Sensor Cutouts No - Without Parking Sensor Cu…" at bounding box center [341, 176] width 100 height 14
click at [320, 211] on select "Choose Options Single Light Bar Cutout" at bounding box center [341, 211] width 100 height 14
select select "4304"
click at [291, 204] on select "Choose Options Single Light Bar Cutout" at bounding box center [341, 211] width 100 height 14
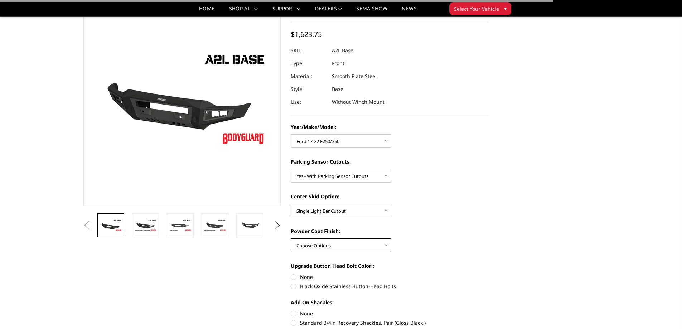
click at [323, 242] on select "Choose Options Bare metal (included) Texture Black Powder Coat" at bounding box center [341, 245] width 100 height 14
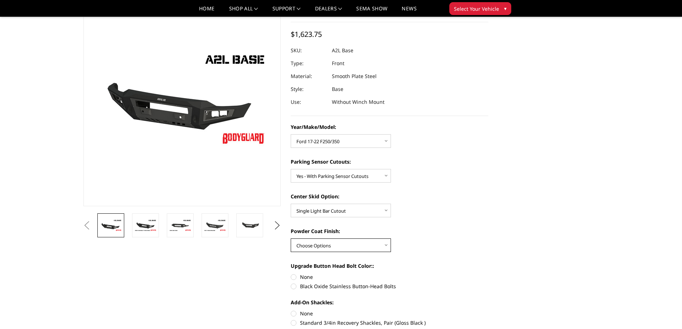
click at [291, 238] on select "Choose Options Bare metal (included) Texture Black Powder Coat" at bounding box center [341, 245] width 100 height 14
drag, startPoint x: 320, startPoint y: 241, endPoint x: 319, endPoint y: 248, distance: 7.0
click at [320, 241] on select "Choose Options Bare metal (included) Texture Black Powder Coat" at bounding box center [341, 245] width 100 height 14
select select "4285"
click at [291, 238] on select "Choose Options Bare metal (included) Texture Black Powder Coat" at bounding box center [341, 245] width 100 height 14
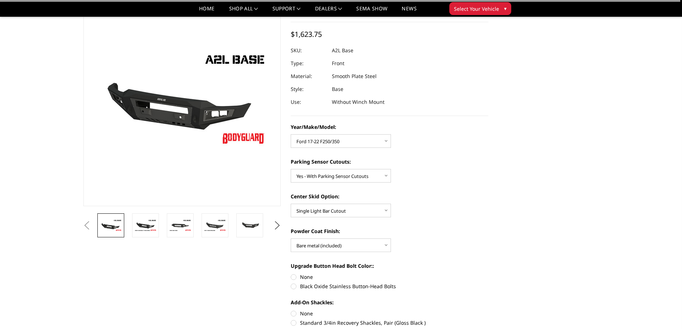
click at [296, 278] on label "None" at bounding box center [390, 277] width 198 height 8
click at [291, 273] on input "None" at bounding box center [291, 273] width 0 height 0
radio input "true"
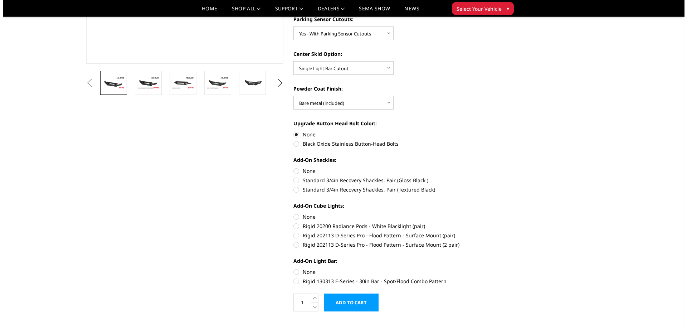
scroll to position [213, 0]
click at [293, 170] on label "None" at bounding box center [390, 171] width 198 height 8
click at [291, 167] on input "None" at bounding box center [291, 167] width 0 height 0
radio input "true"
click at [293, 220] on div "Add-On Cube Lights: None Rigid 20200 Radiance Pods - White Blacklight (pair) Ri…" at bounding box center [390, 224] width 198 height 45
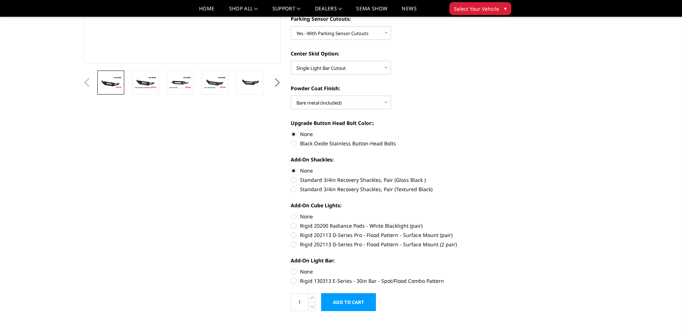
click at [293, 215] on label "None" at bounding box center [390, 217] width 198 height 8
click at [291, 213] on input "None" at bounding box center [291, 213] width 0 height 0
radio input "true"
drag, startPoint x: 293, startPoint y: 271, endPoint x: 296, endPoint y: 273, distance: 4.0
click at [293, 271] on label "None" at bounding box center [390, 272] width 198 height 8
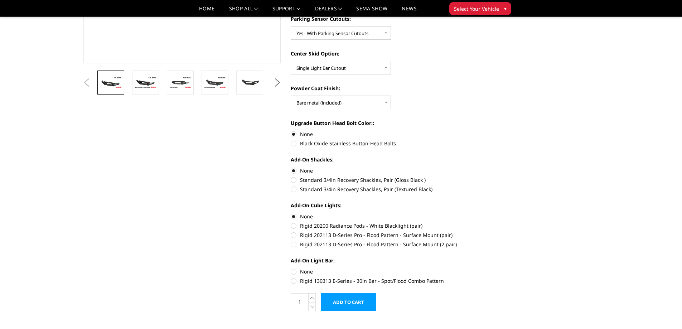
click at [291, 268] on input "None" at bounding box center [291, 268] width 0 height 0
radio input "true"
click at [357, 310] on input "Add to Cart" at bounding box center [348, 302] width 55 height 18
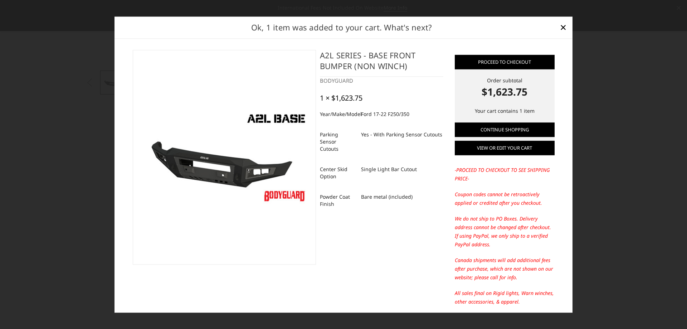
click at [496, 146] on link "View or edit your cart" at bounding box center [505, 148] width 100 height 14
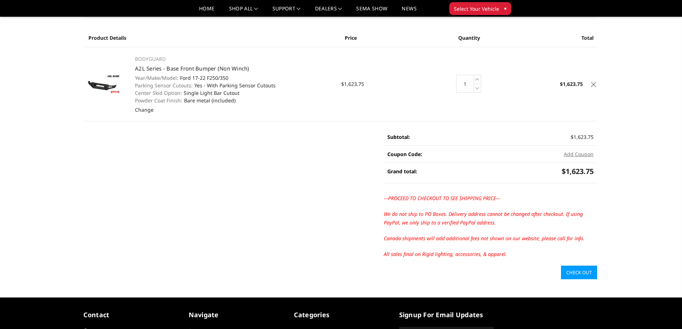
scroll to position [35, 0]
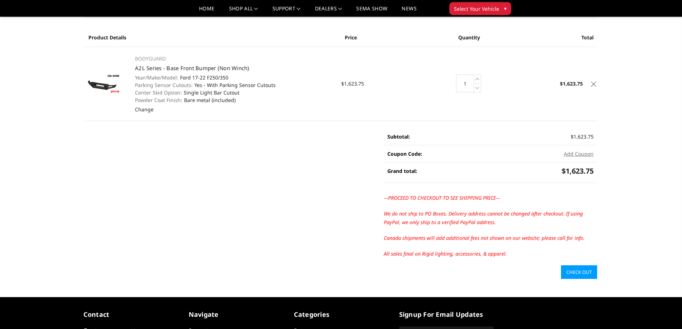
click at [571, 276] on link "Check out" at bounding box center [579, 272] width 36 height 14
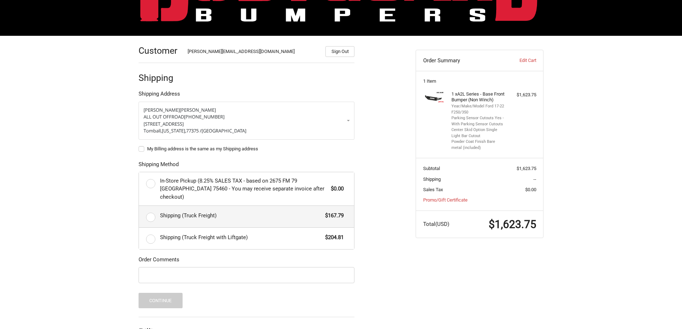
scroll to position [72, 0]
click at [147, 207] on label "Shipping (Truck Freight) $167.79" at bounding box center [246, 215] width 215 height 21
click at [139, 206] on input "Shipping (Truck Freight) $167.79" at bounding box center [139, 205] width 0 height 0
radio input "true"
click at [245, 271] on input "Order Comments" at bounding box center [247, 275] width 216 height 16
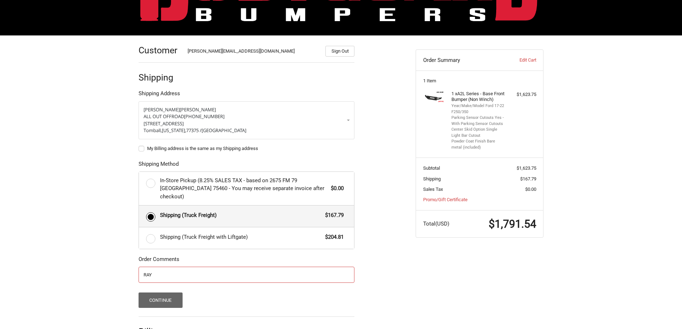
type input "RAY"
click at [176, 292] on button "Continue" at bounding box center [161, 299] width 44 height 15
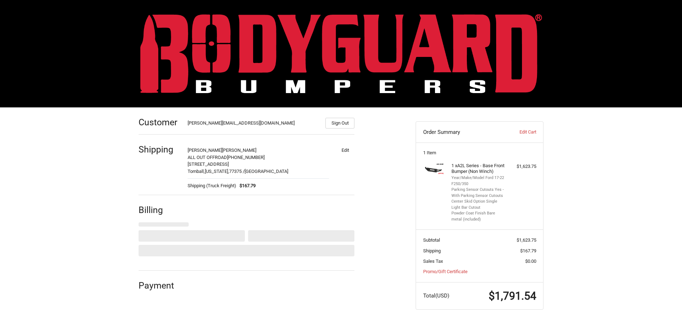
select select "US"
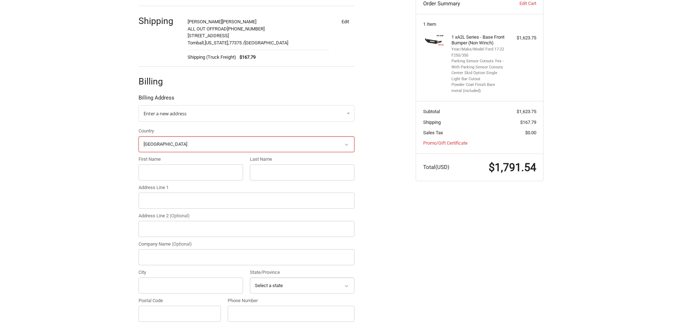
scroll to position [130, 0]
click at [188, 172] on input "First Name" at bounding box center [191, 171] width 105 height 16
type input "[PERSON_NAME]"
type input "[STREET_ADDRESS]"
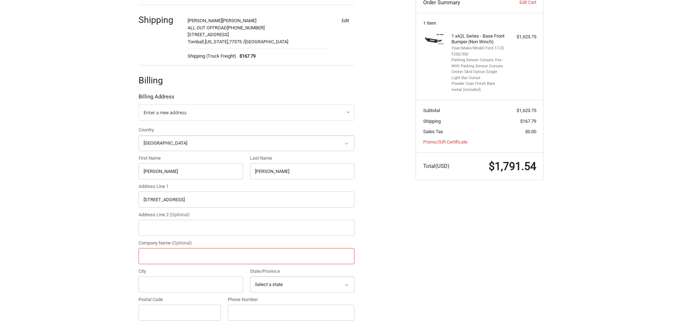
type input "All out offroad"
type input "tomball"
select select "[GEOGRAPHIC_DATA]"
type input "77375"
type input "8327173855"
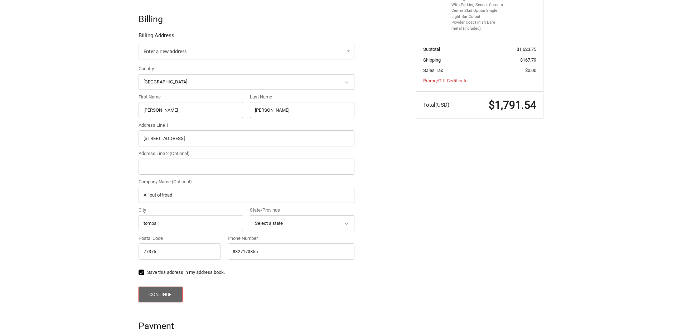
click at [165, 298] on button "Continue" at bounding box center [161, 294] width 44 height 15
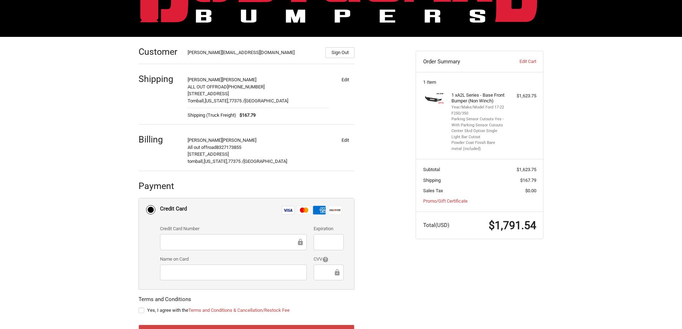
scroll to position [102, 0]
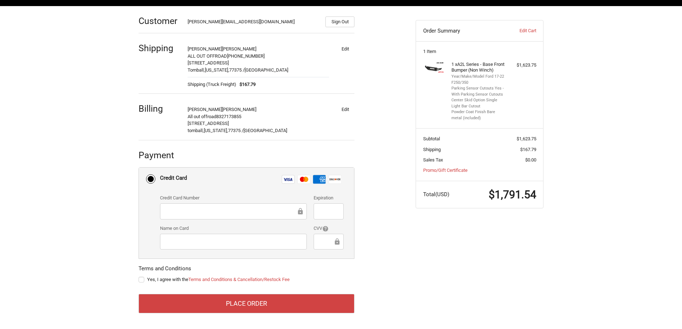
click at [144, 280] on label "Yes, I agree with the Terms and Conditions & Cancellation/Restock Fee" at bounding box center [247, 280] width 216 height 6
click at [139, 276] on input "Yes, I agree with the Terms and Conditions & Cancellation/Restock Fee" at bounding box center [139, 276] width 0 height 0
checkbox input "true"
click at [194, 217] on div at bounding box center [233, 211] width 147 height 16
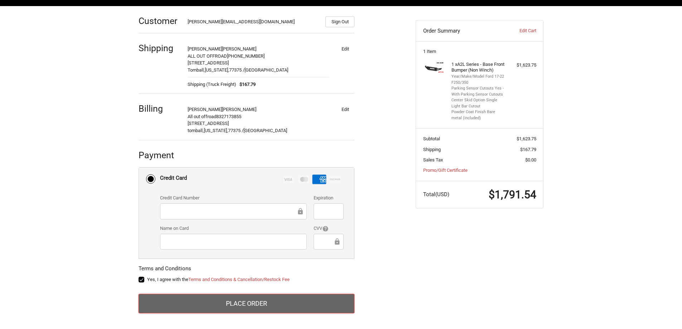
click at [243, 309] on button "Place Order" at bounding box center [247, 303] width 216 height 19
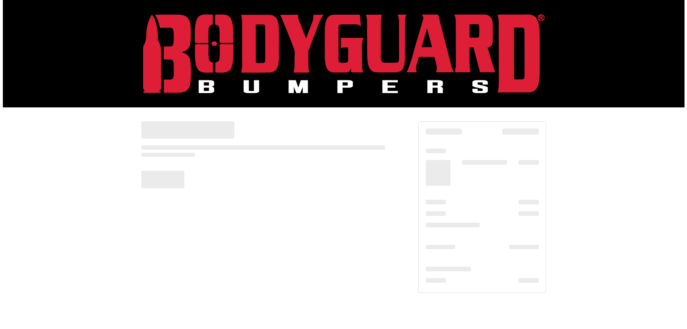
scroll to position [0, 0]
